Goal: Task Accomplishment & Management: Manage account settings

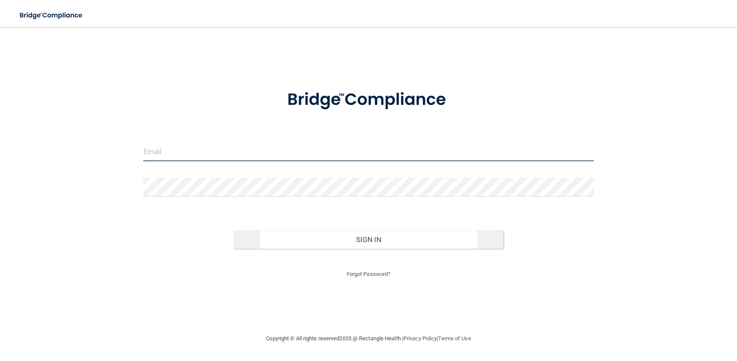
type input "[PERSON_NAME][EMAIL_ADDRESS][DOMAIN_NAME]"
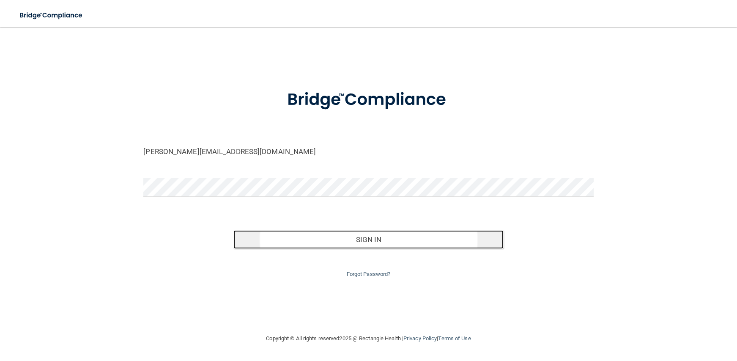
click at [340, 235] on button "Sign In" at bounding box center [368, 239] width 270 height 19
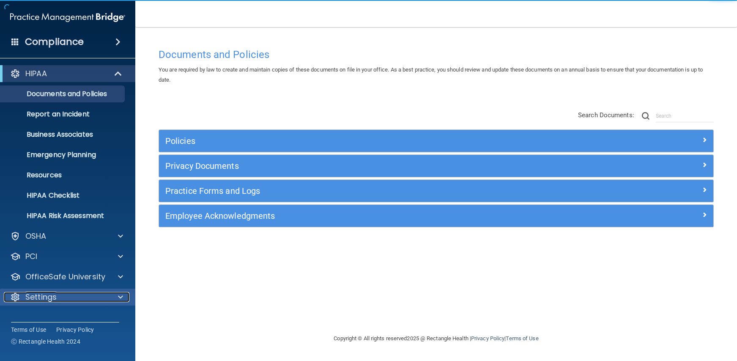
click at [66, 292] on div "Settings" at bounding box center [56, 297] width 105 height 10
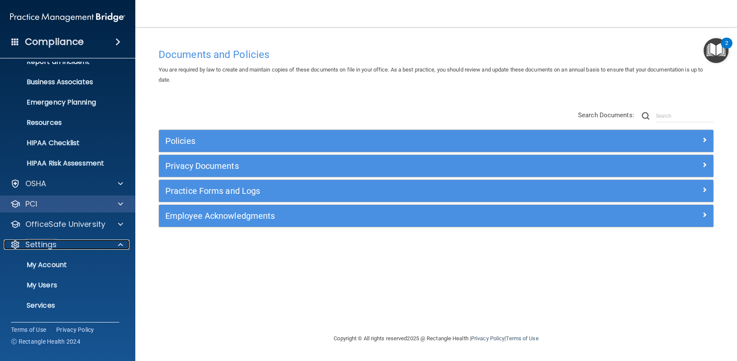
scroll to position [71, 0]
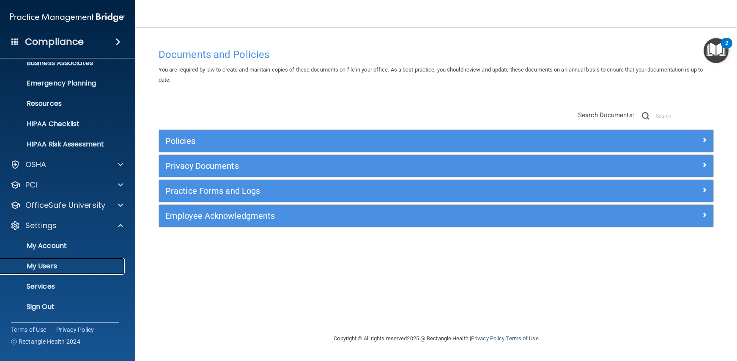
click at [40, 268] on p "My Users" at bounding box center [62, 266] width 115 height 8
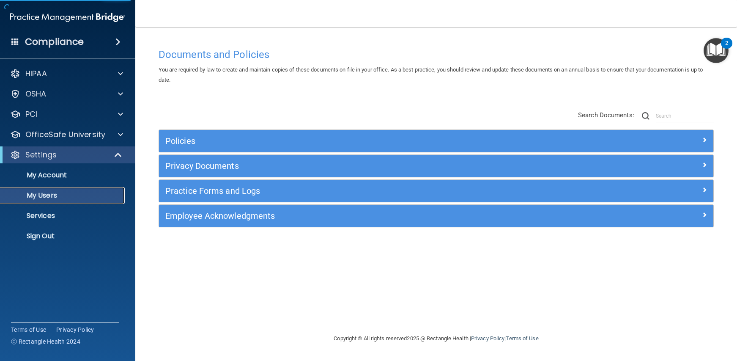
select select "20"
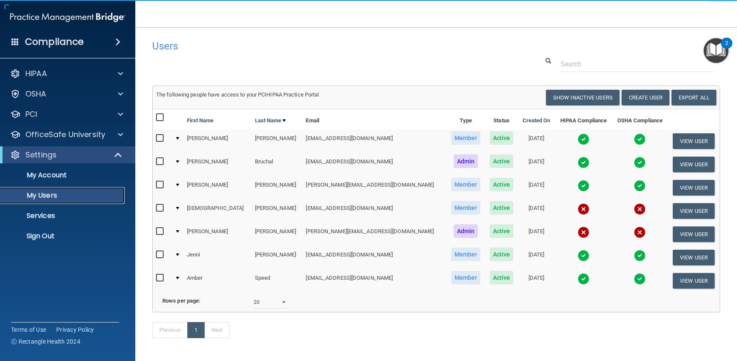
scroll to position [24, 0]
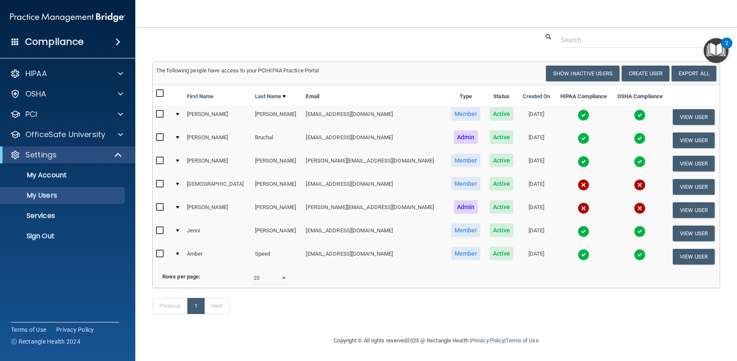
click at [179, 229] on div at bounding box center [177, 230] width 3 height 3
click at [177, 231] on td at bounding box center [177, 233] width 12 height 23
click at [164, 231] on input "checkbox" at bounding box center [161, 230] width 10 height 7
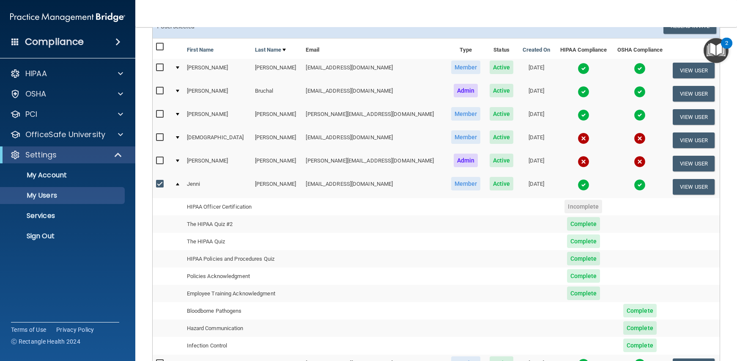
scroll to position [76, 0]
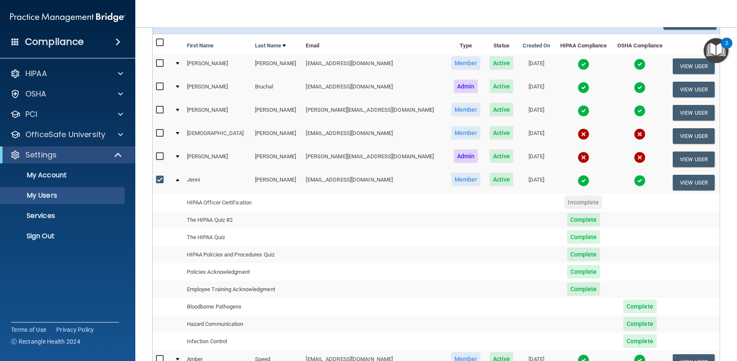
drag, startPoint x: 160, startPoint y: 181, endPoint x: 166, endPoint y: 179, distance: 5.6
click at [160, 180] on input "checkbox" at bounding box center [161, 179] width 10 height 7
checkbox input "false"
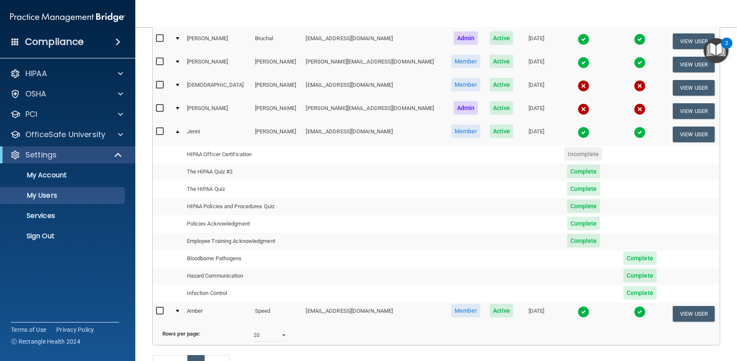
scroll to position [122, 0]
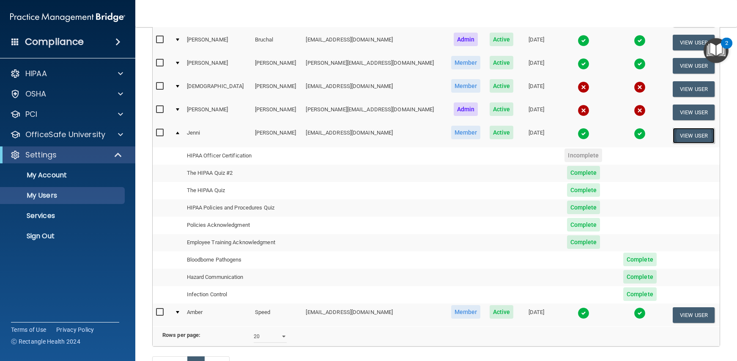
click at [684, 136] on button "View User" at bounding box center [694, 136] width 42 height 16
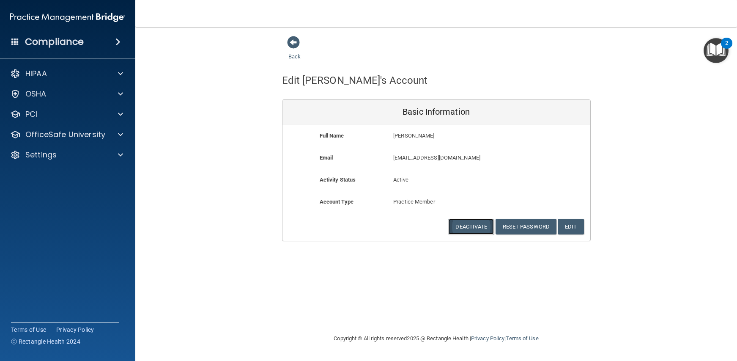
click at [474, 226] on button "Deactivate" at bounding box center [471, 227] width 46 height 16
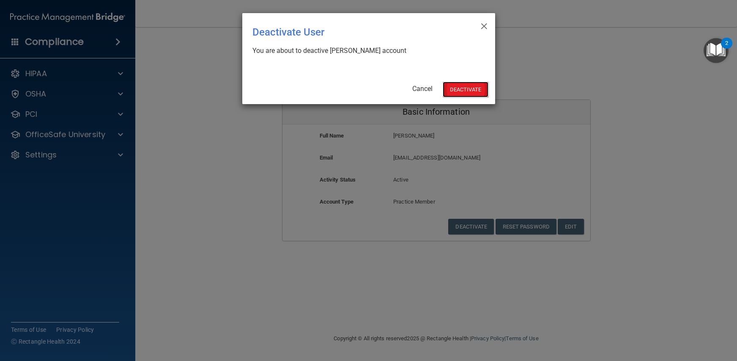
click at [468, 91] on button "Deactivate" at bounding box center [466, 90] width 46 height 16
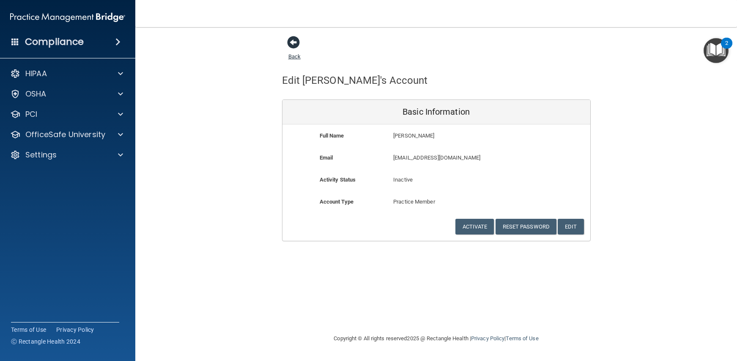
click at [293, 47] on span at bounding box center [293, 42] width 13 height 13
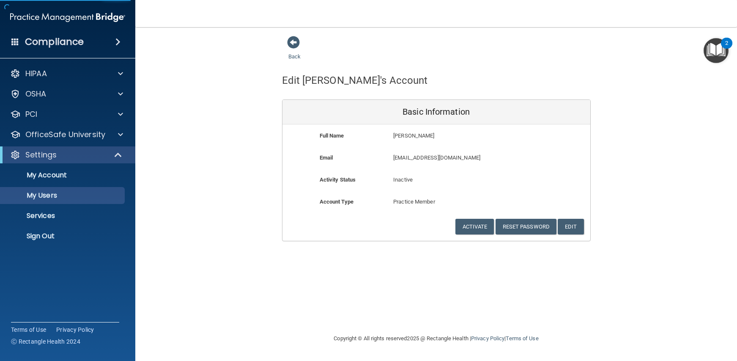
select select "20"
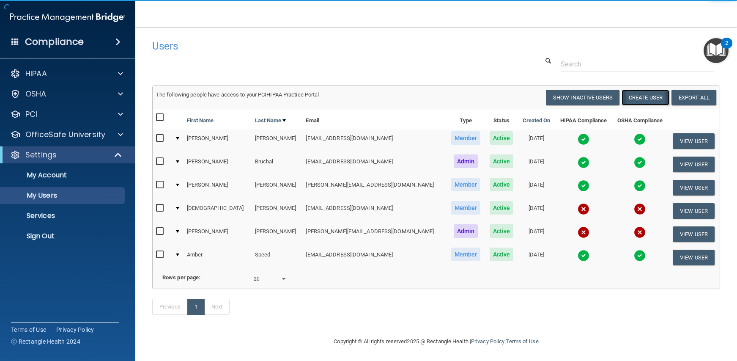
click at [643, 96] on button "Create User" at bounding box center [645, 98] width 48 height 16
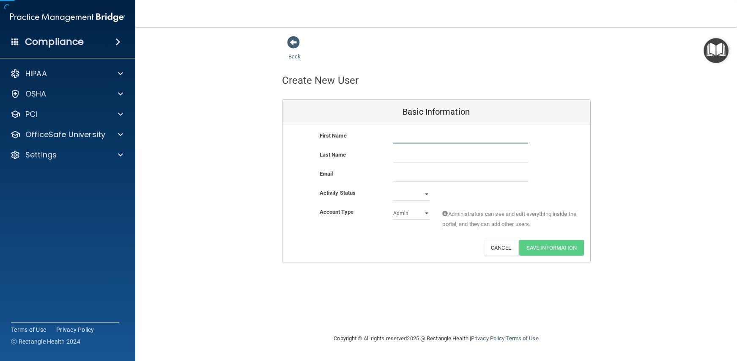
click at [393, 142] on input "text" at bounding box center [460, 137] width 135 height 13
type input "Carissa"
type input "Bliven"
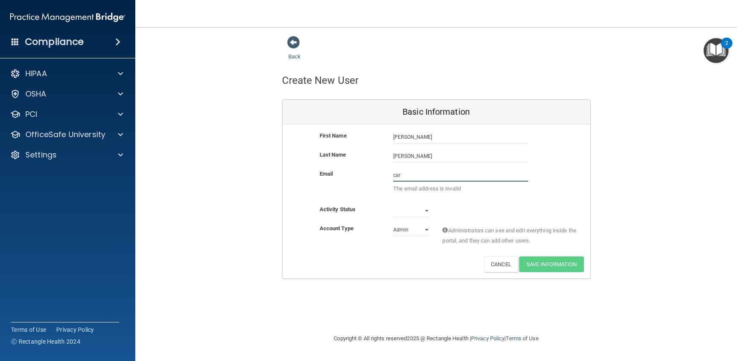
type input "carissa@bruchalortho.com"
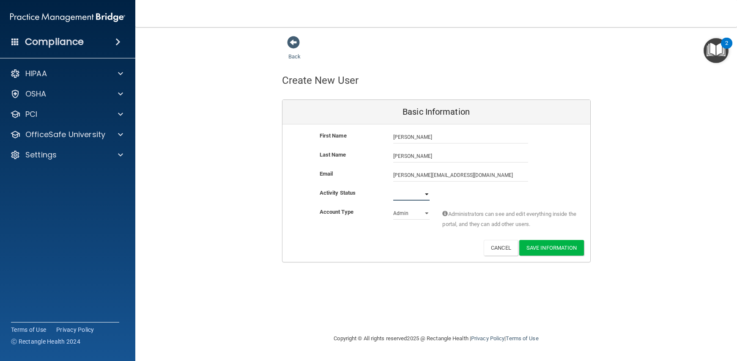
click at [422, 195] on select "Active Inactive" at bounding box center [411, 194] width 36 height 13
select select "active"
click at [416, 211] on select "Admin Member" at bounding box center [411, 213] width 36 height 13
select select "practice_member"
click at [559, 251] on button "Save Information" at bounding box center [551, 248] width 65 height 16
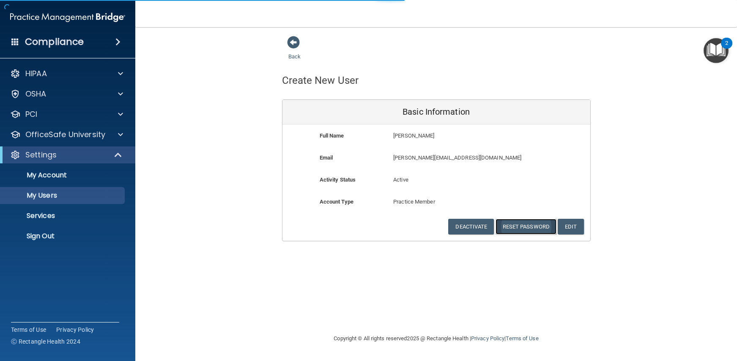
click at [539, 228] on button "Reset Password" at bounding box center [525, 227] width 61 height 16
select select "20"
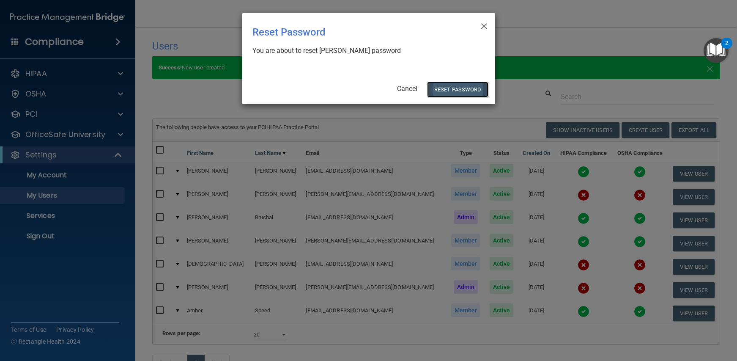
click at [469, 90] on button "Reset Password" at bounding box center [457, 90] width 61 height 16
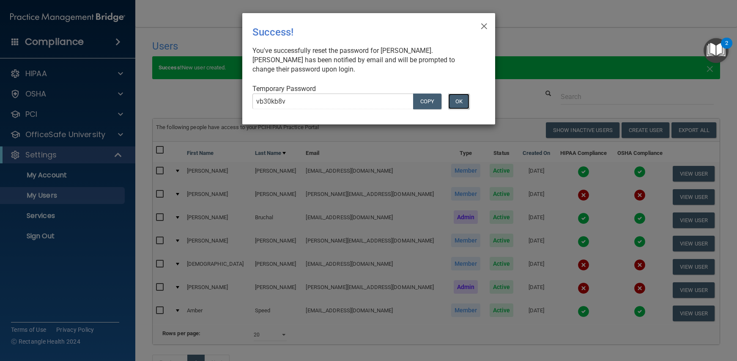
click at [459, 101] on button "OK" at bounding box center [458, 101] width 21 height 16
